Goal: Information Seeking & Learning: Learn about a topic

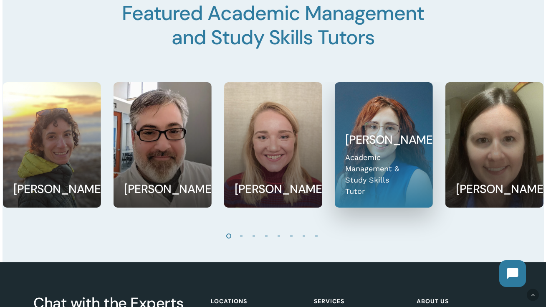
scroll to position [1140, 0]
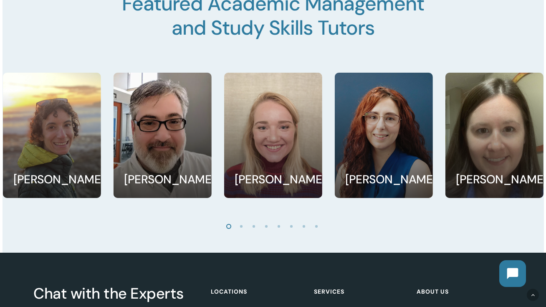
click at [241, 232] on li "Page dot 2" at bounding box center [242, 226] width 13 height 13
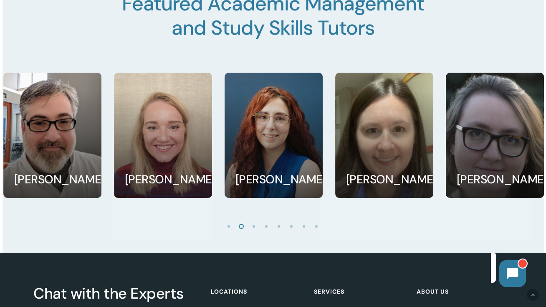
click at [253, 232] on li "Page dot 3" at bounding box center [254, 226] width 13 height 13
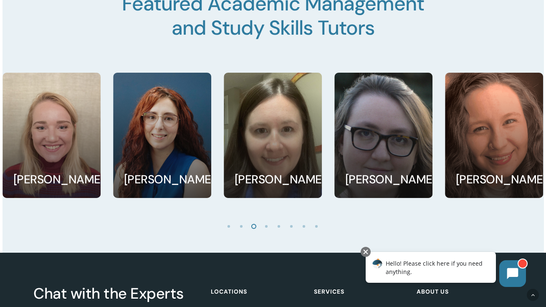
click at [267, 232] on li "Page dot 4" at bounding box center [267, 226] width 13 height 13
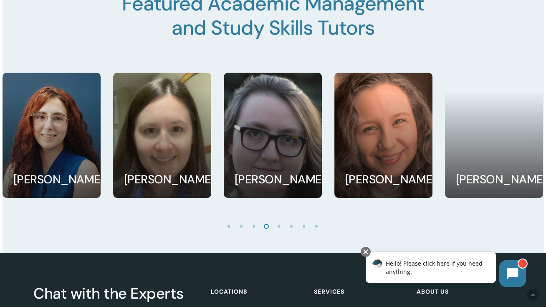
click at [280, 232] on li "Page dot 5" at bounding box center [279, 226] width 13 height 13
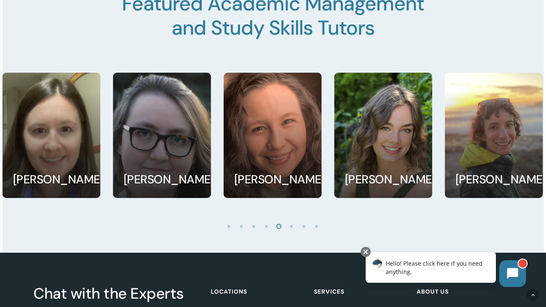
click at [290, 232] on li "Page dot 6" at bounding box center [292, 226] width 13 height 13
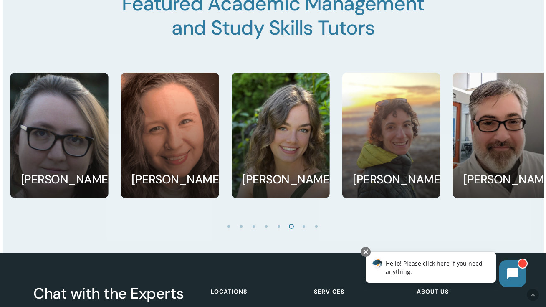
click at [301, 232] on li "Page dot 7" at bounding box center [304, 226] width 13 height 13
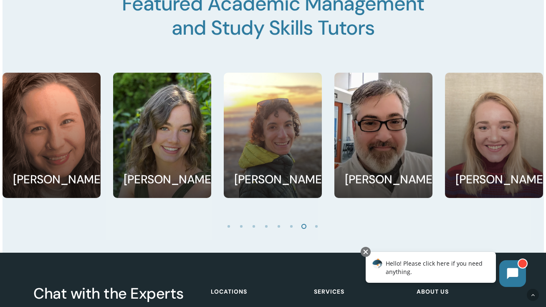
click at [316, 232] on li "Page dot 8" at bounding box center [317, 226] width 13 height 13
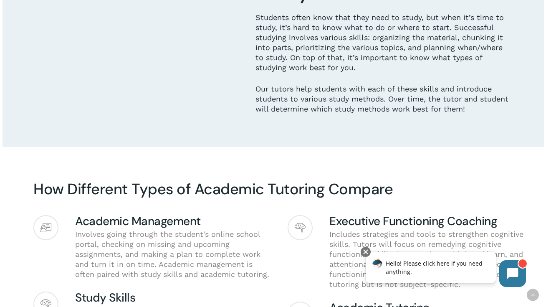
scroll to position [0, 0]
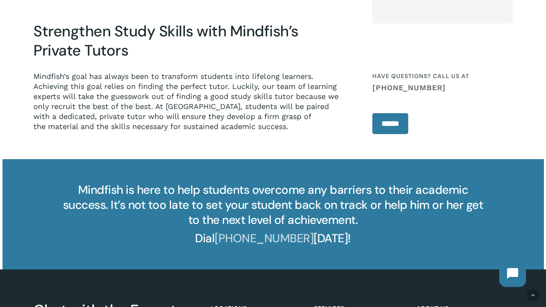
scroll to position [773, 0]
